Goal: Transaction & Acquisition: Purchase product/service

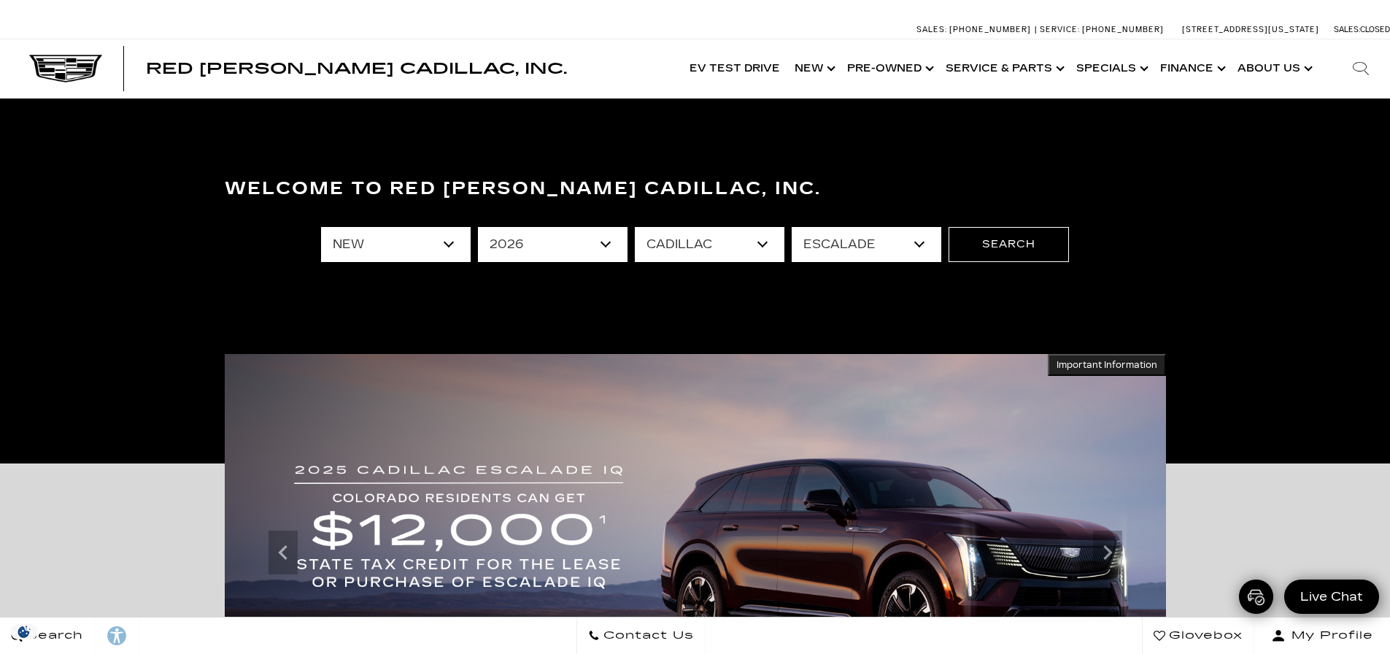
select select "New"
select select "2026"
select select "Cadillac"
select select "Escalade"
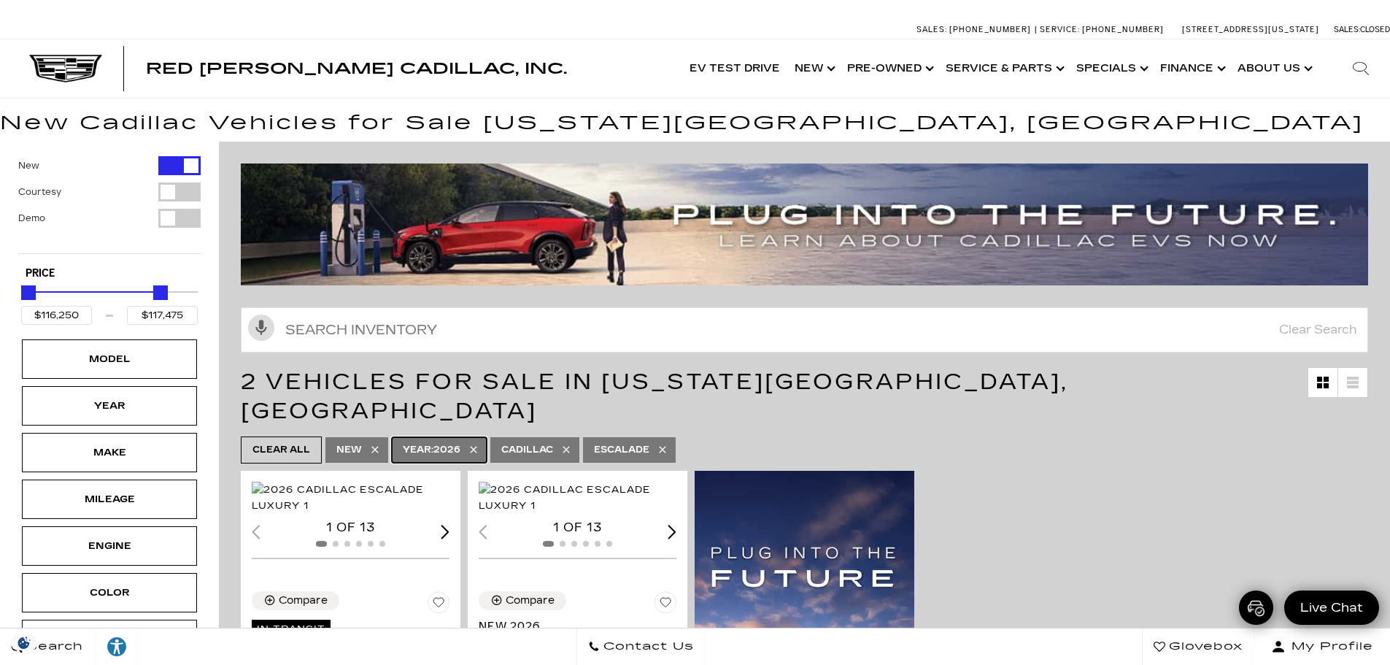
click at [444, 441] on span "Year : 2026" at bounding box center [432, 450] width 58 height 18
type input "$115,140"
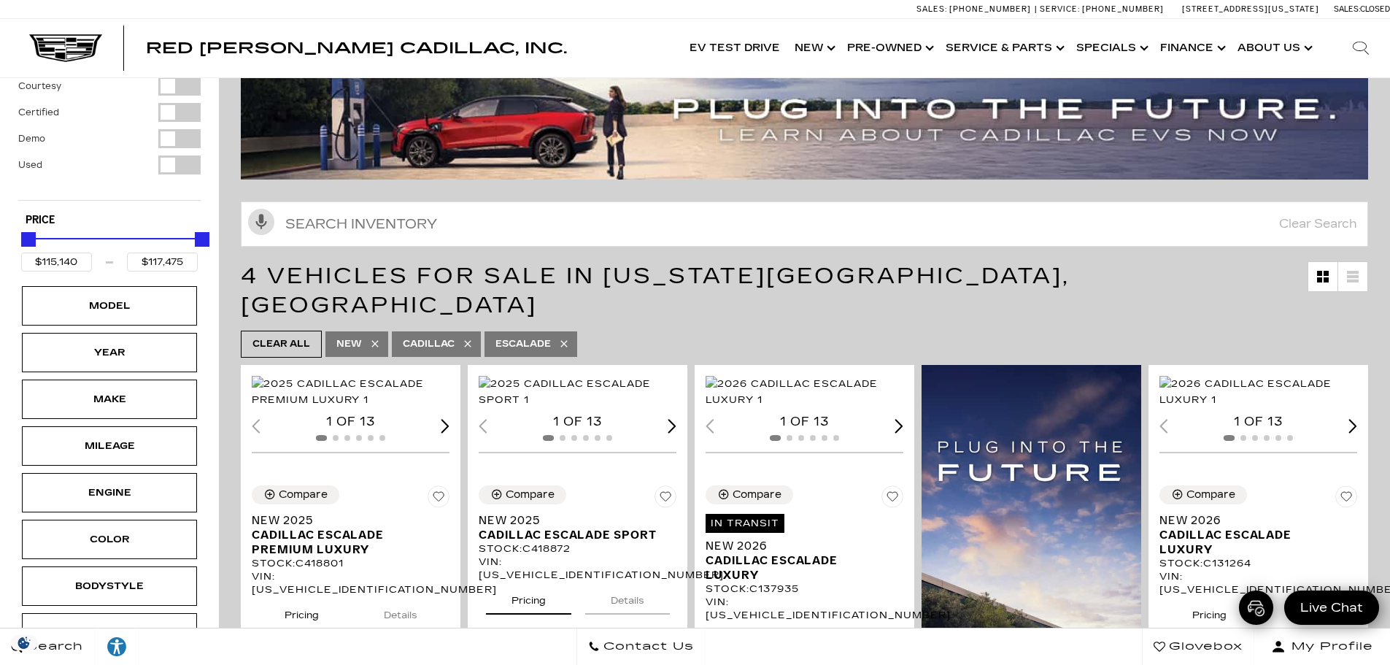
scroll to position [219, 0]
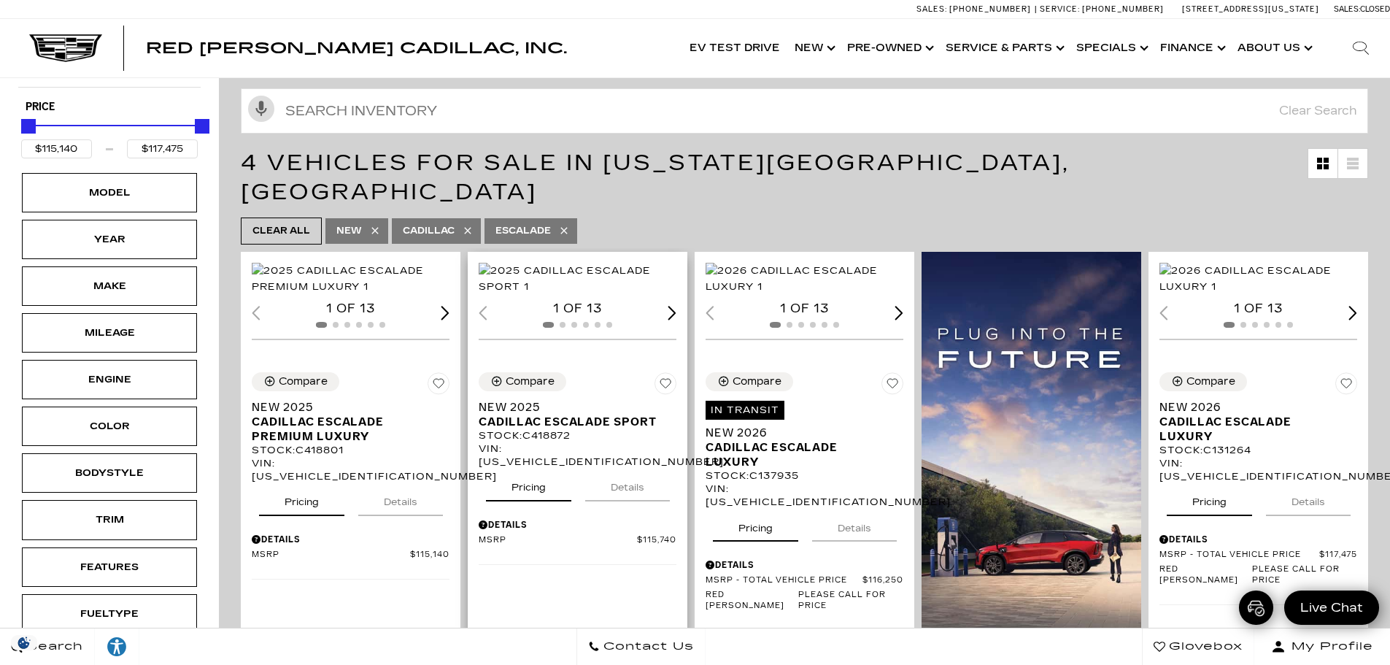
click at [600, 295] on img "1 / 2" at bounding box center [579, 279] width 200 height 32
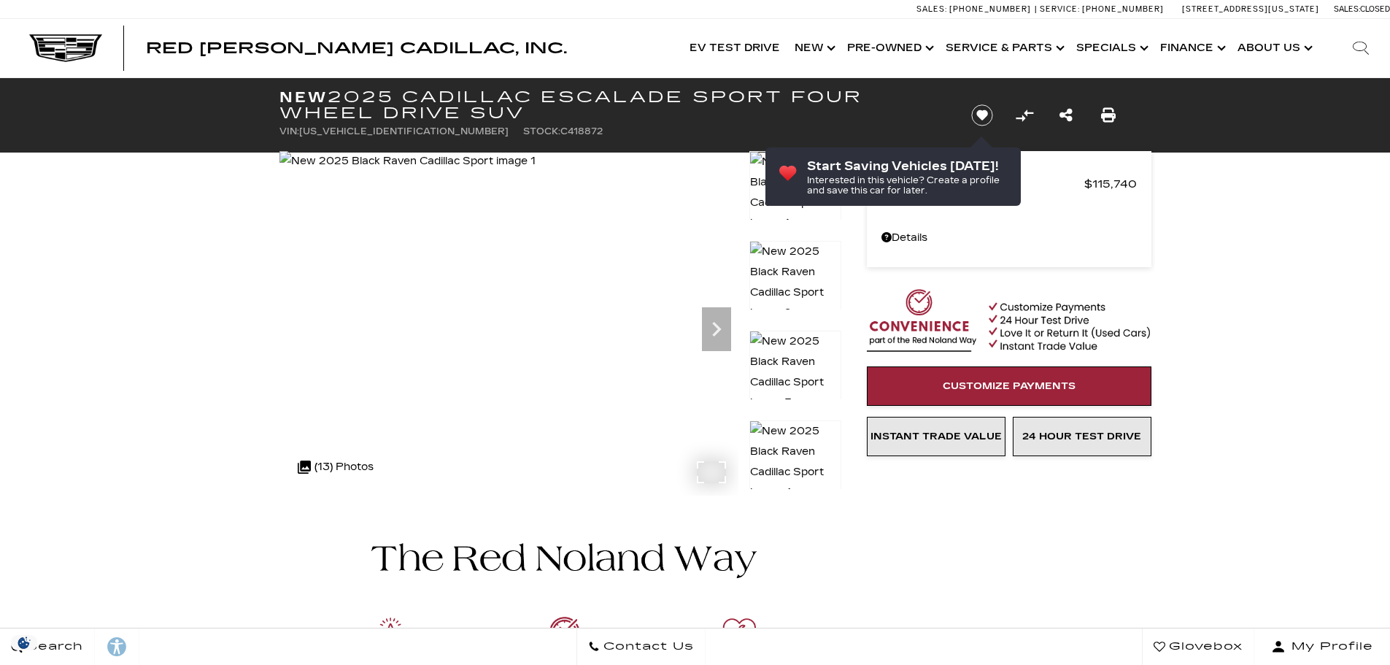
click at [536, 172] on img at bounding box center [408, 161] width 256 height 20
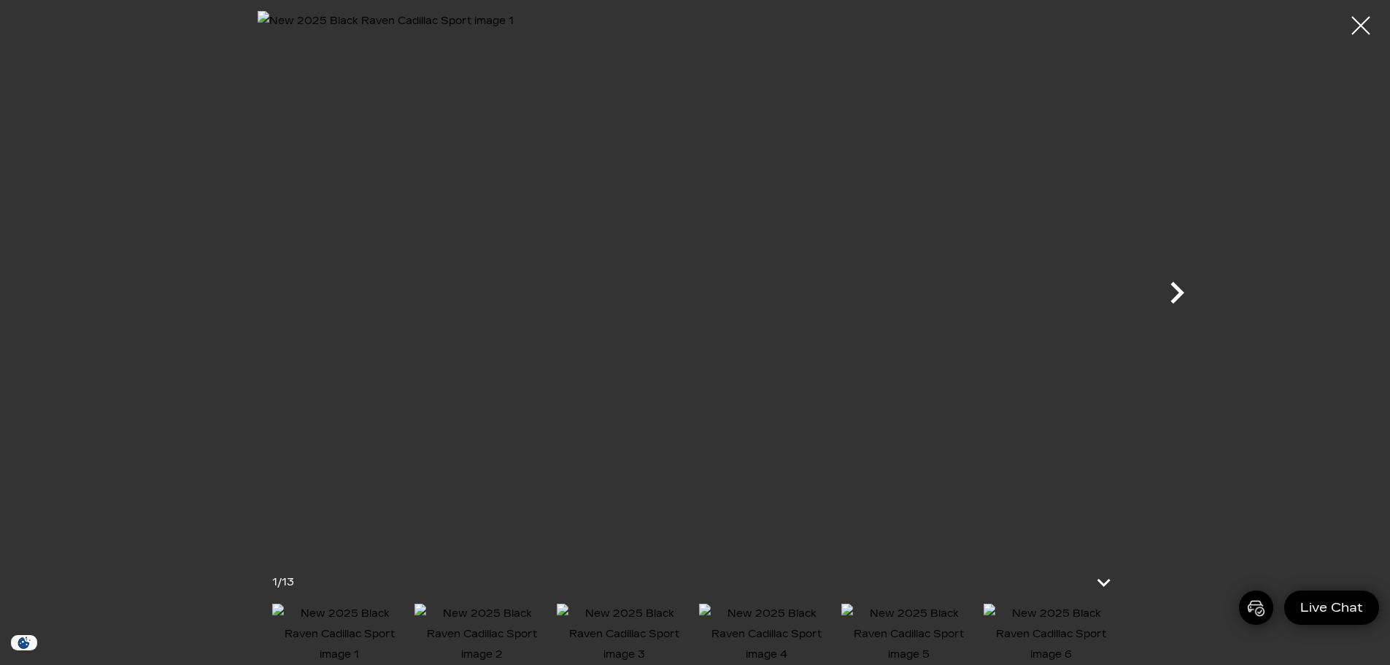
click at [1177, 299] on icon "Next" at bounding box center [1178, 293] width 14 height 22
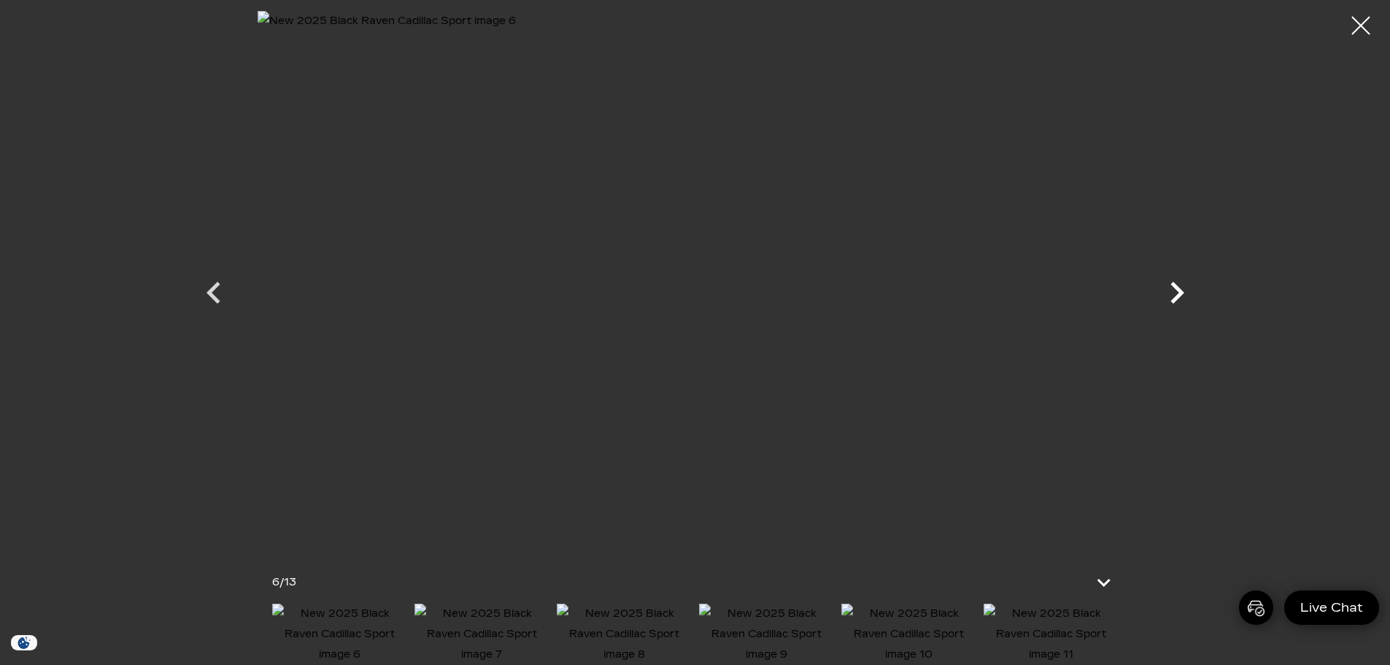
click at [1177, 299] on icon "Next" at bounding box center [1178, 293] width 14 height 22
click at [711, 294] on img at bounding box center [696, 279] width 876 height 537
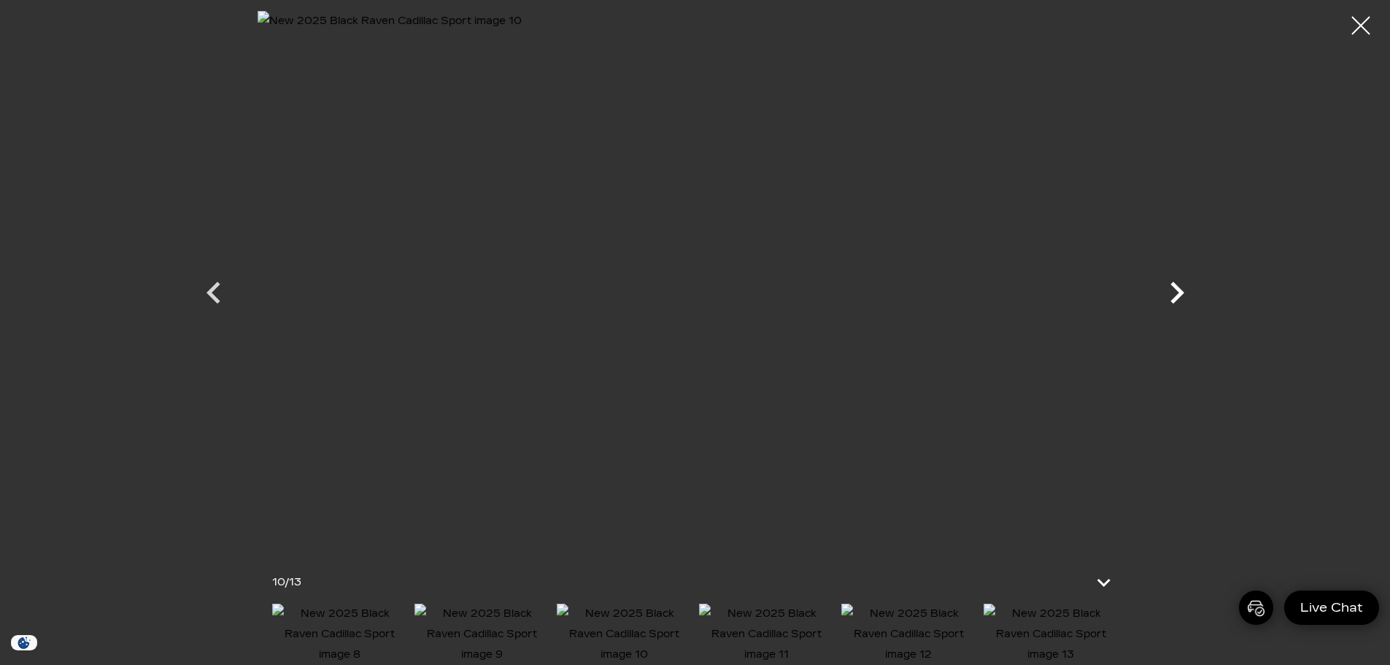
click at [1176, 295] on icon "Next" at bounding box center [1177, 293] width 44 height 44
click at [1357, 20] on div at bounding box center [1361, 26] width 39 height 39
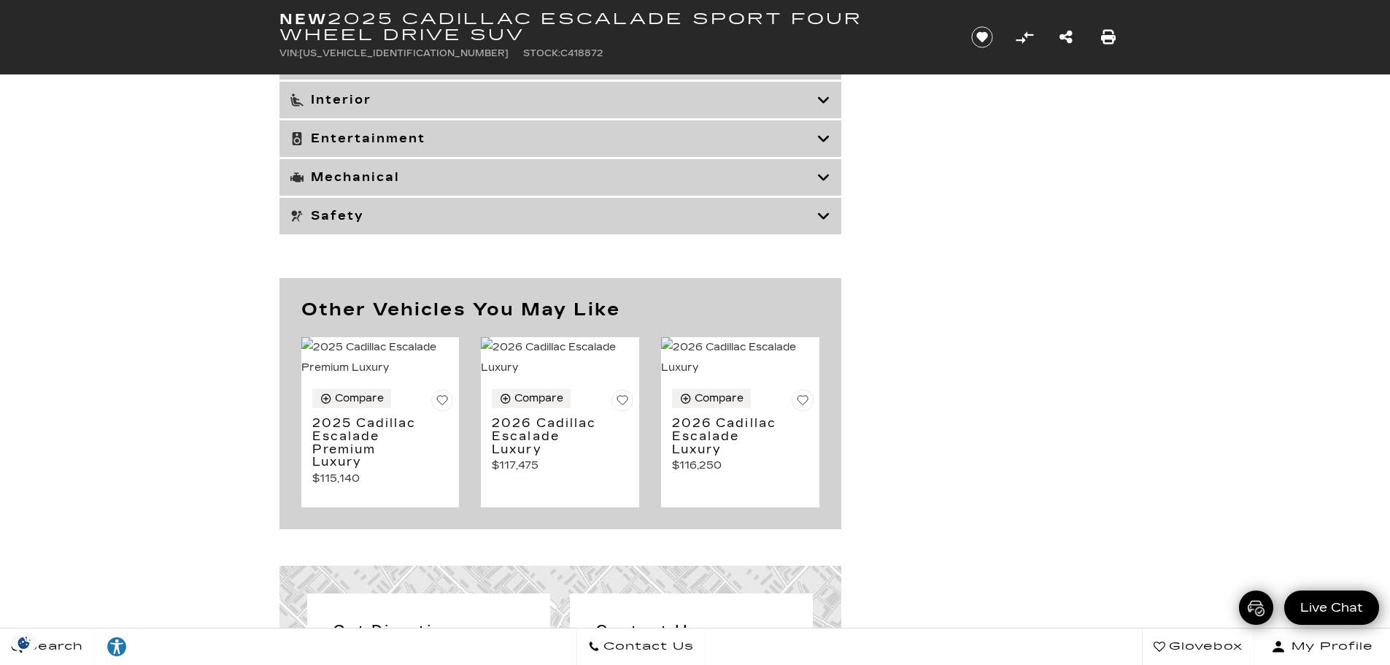
scroll to position [5985, 0]
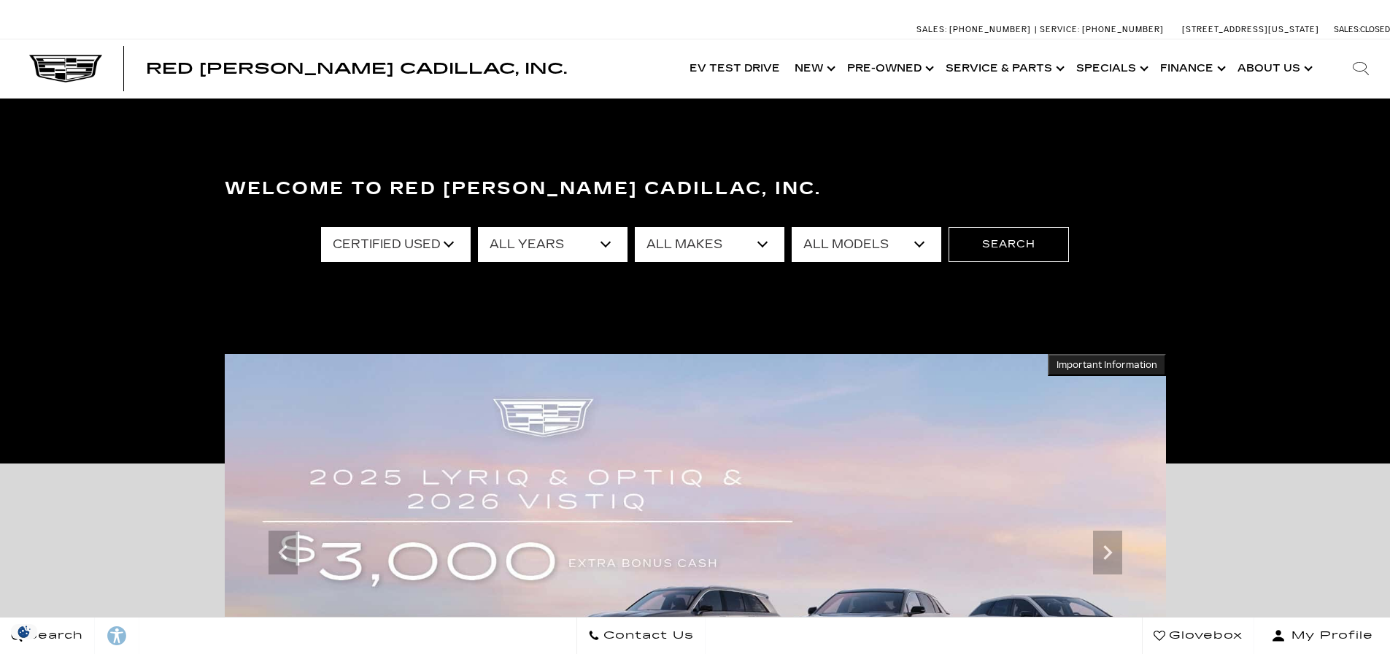
select select "Certified Used"
click at [555, 250] on select "All Years 2024 2023 2021" at bounding box center [553, 244] width 150 height 35
click at [726, 248] on select "All Makes Cadillac" at bounding box center [710, 244] width 150 height 35
select select "Cadillac"
click at [635, 227] on select "All Makes Cadillac" at bounding box center [710, 244] width 150 height 35
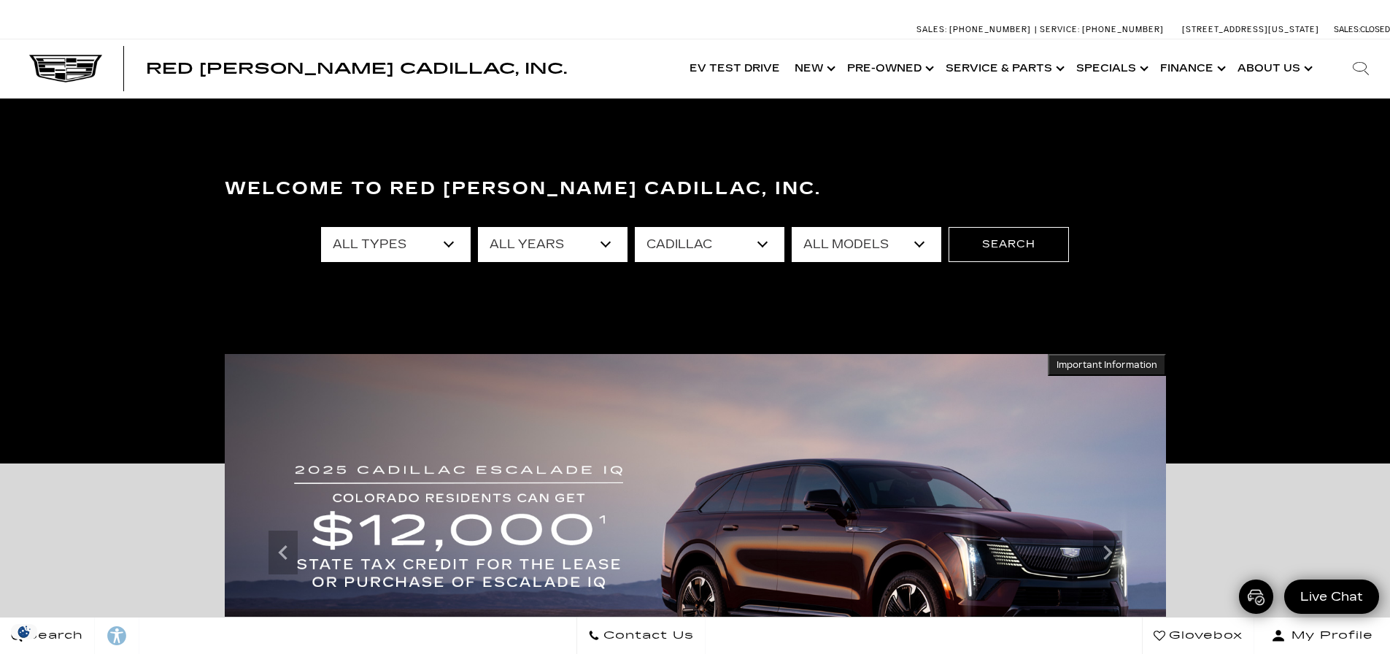
click at [831, 257] on select "All Models Escalade LYRIQ XT4 XT5 XT6" at bounding box center [867, 244] width 150 height 35
select select "Escalade"
click at [792, 227] on select "All Models Escalade LYRIQ XT4 XT5 XT6" at bounding box center [867, 244] width 150 height 35
click at [1018, 244] on button "Search" at bounding box center [1009, 244] width 120 height 35
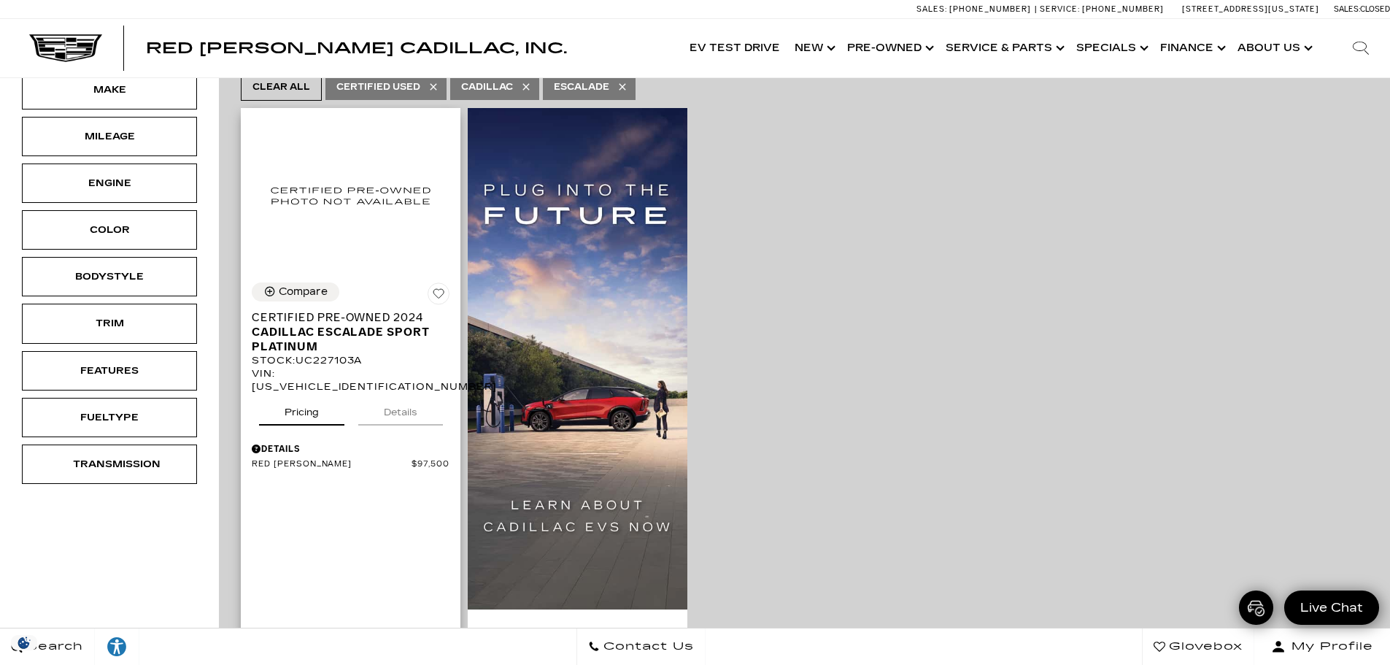
scroll to position [292, 0]
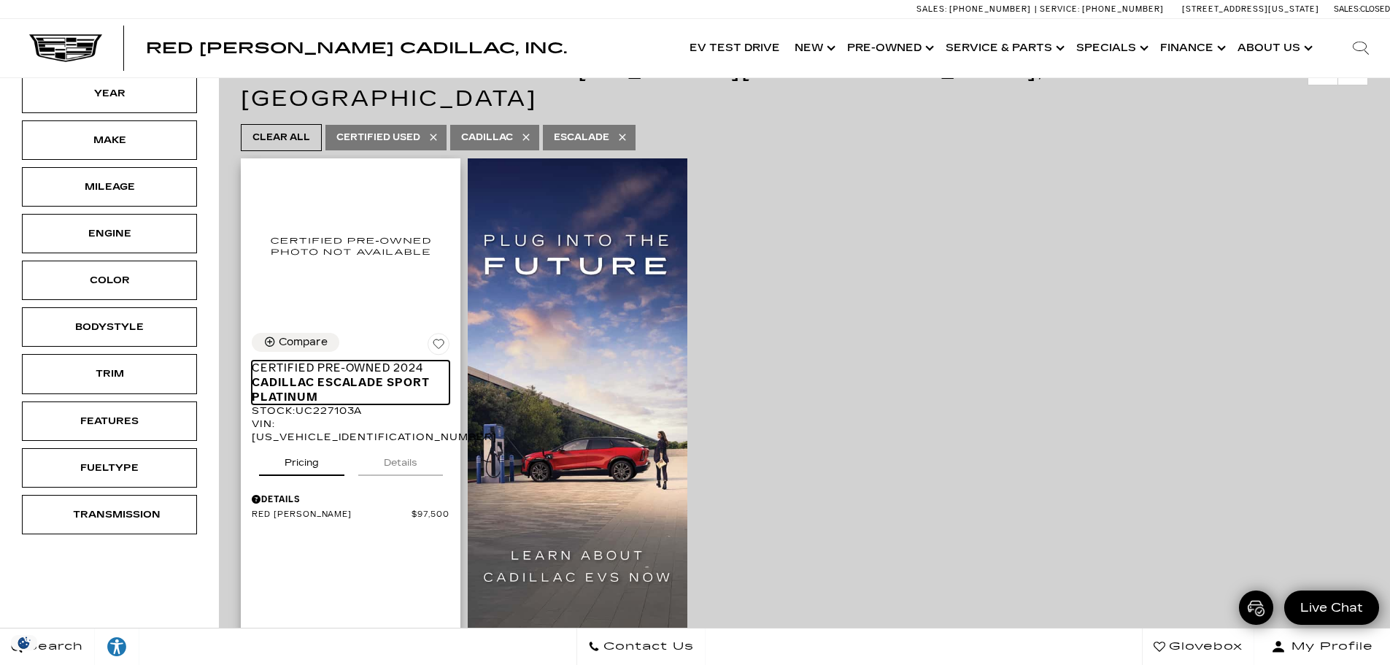
click at [334, 361] on span "Certified Pre-Owned 2024" at bounding box center [345, 368] width 187 height 15
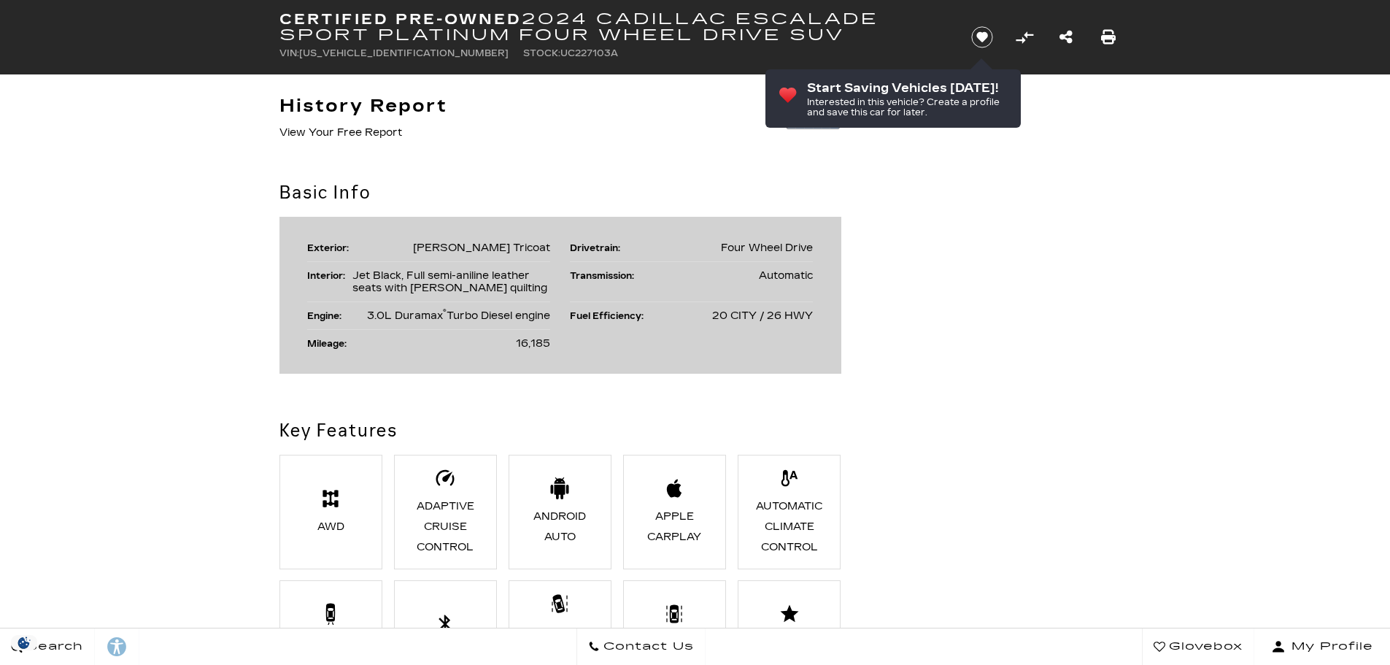
scroll to position [877, 0]
